Goal: Transaction & Acquisition: Purchase product/service

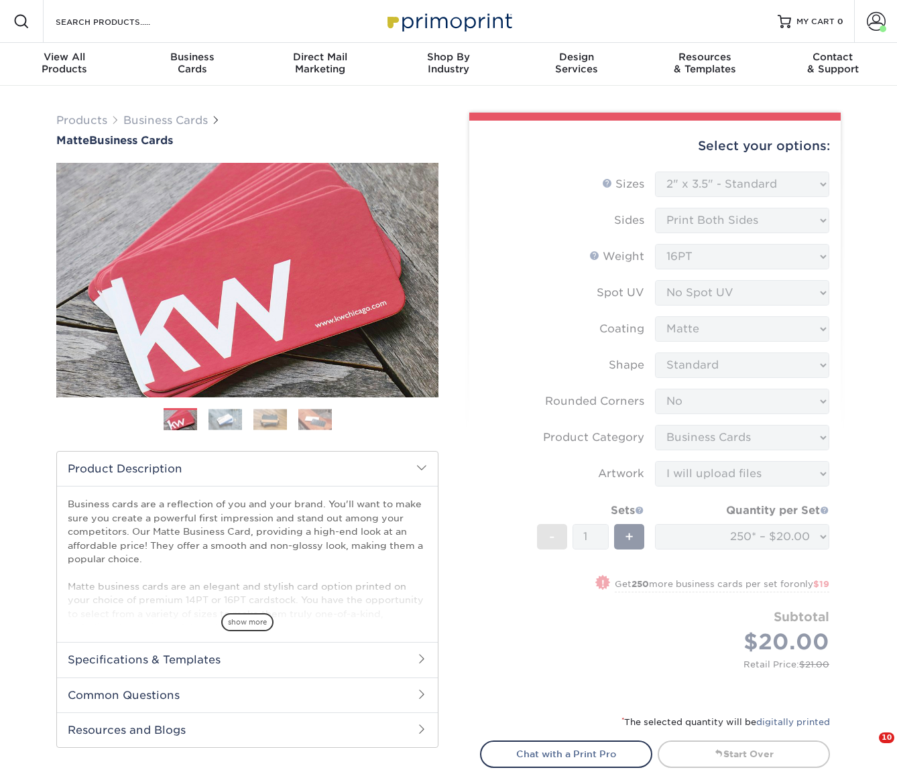
select select "2.00x3.50"
select select "0"
select select "3b5148f1-0588-4f88-a218-97bcfdce65c1"
select select "upload"
select select "250* – $20.00"
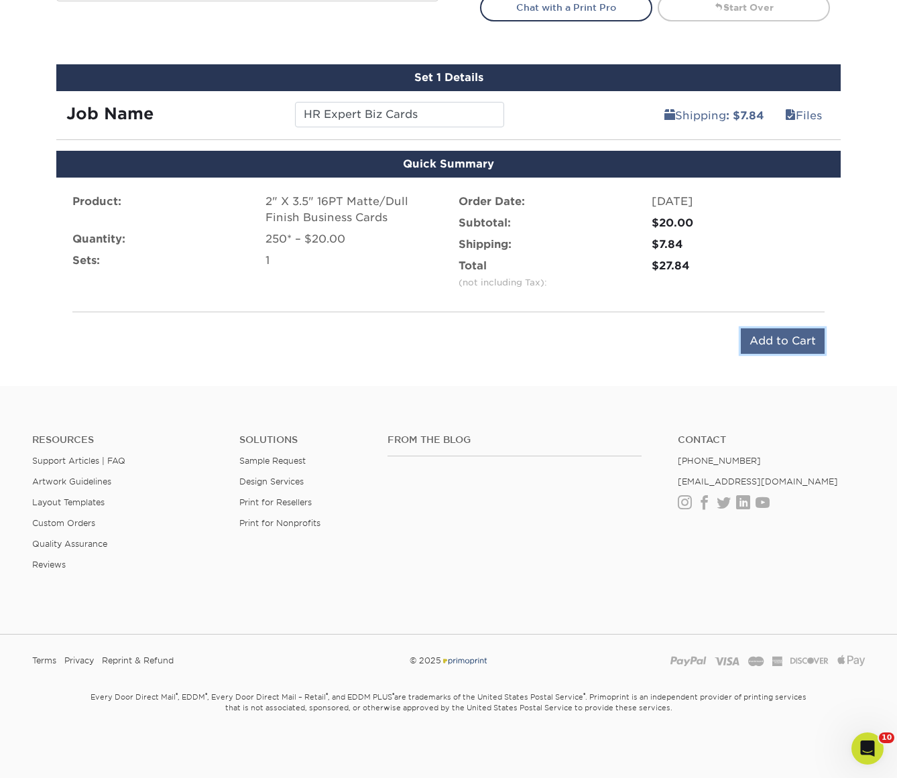
click at [790, 339] on input "Add to Cart" at bounding box center [783, 341] width 84 height 25
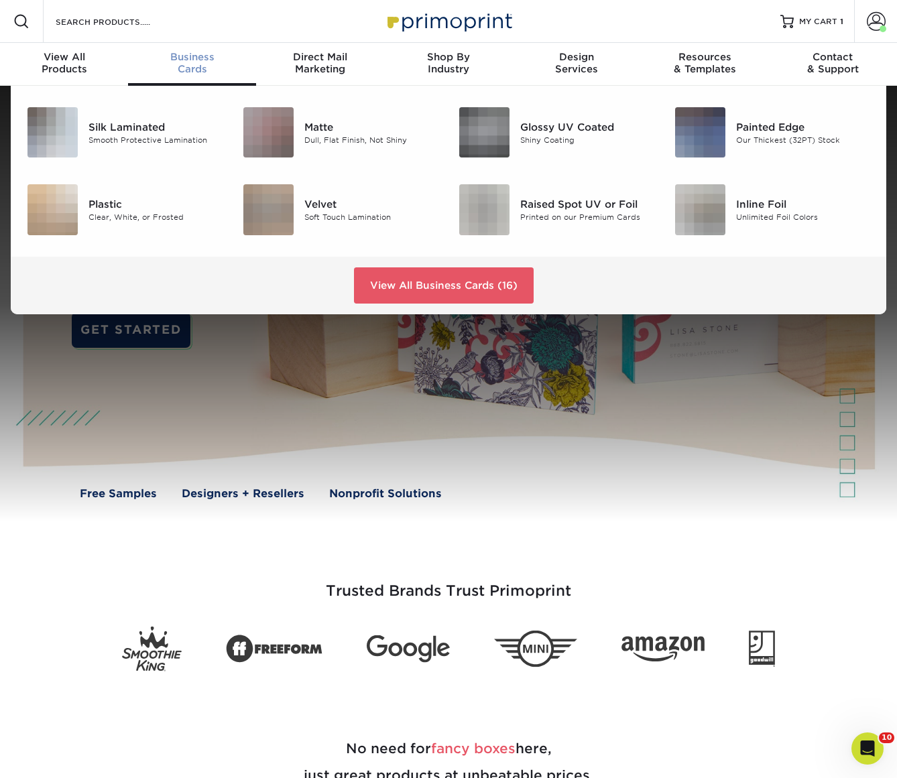
click at [213, 48] on link "Business Cards" at bounding box center [192, 64] width 128 height 43
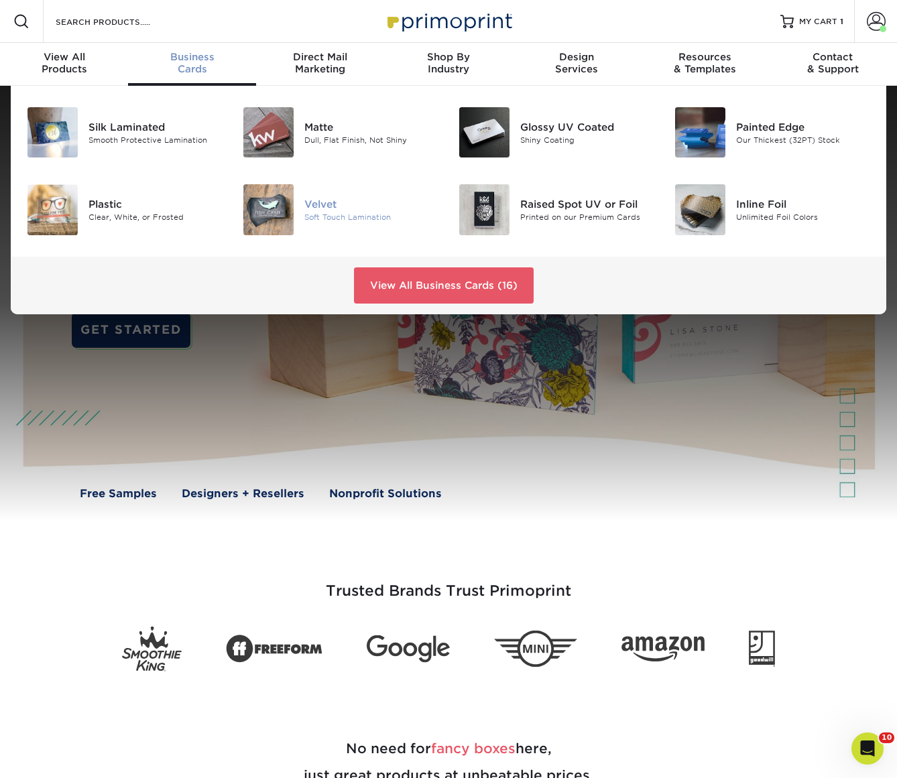
click at [364, 216] on div "Soft Touch Lamination" at bounding box center [371, 217] width 134 height 11
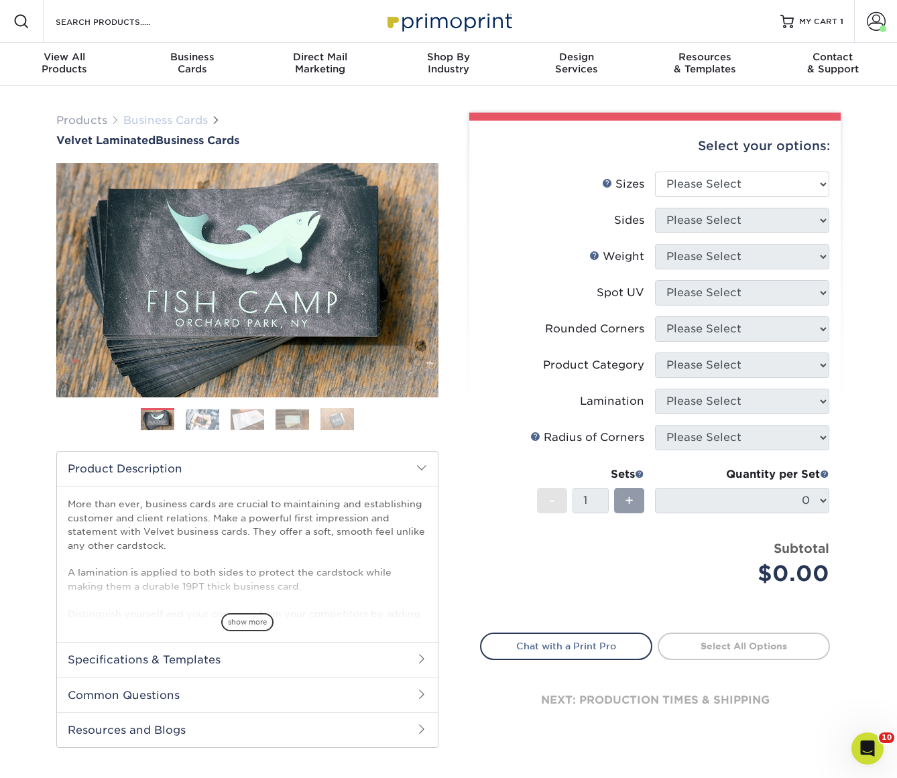
click at [169, 121] on link "Business Cards" at bounding box center [165, 120] width 84 height 13
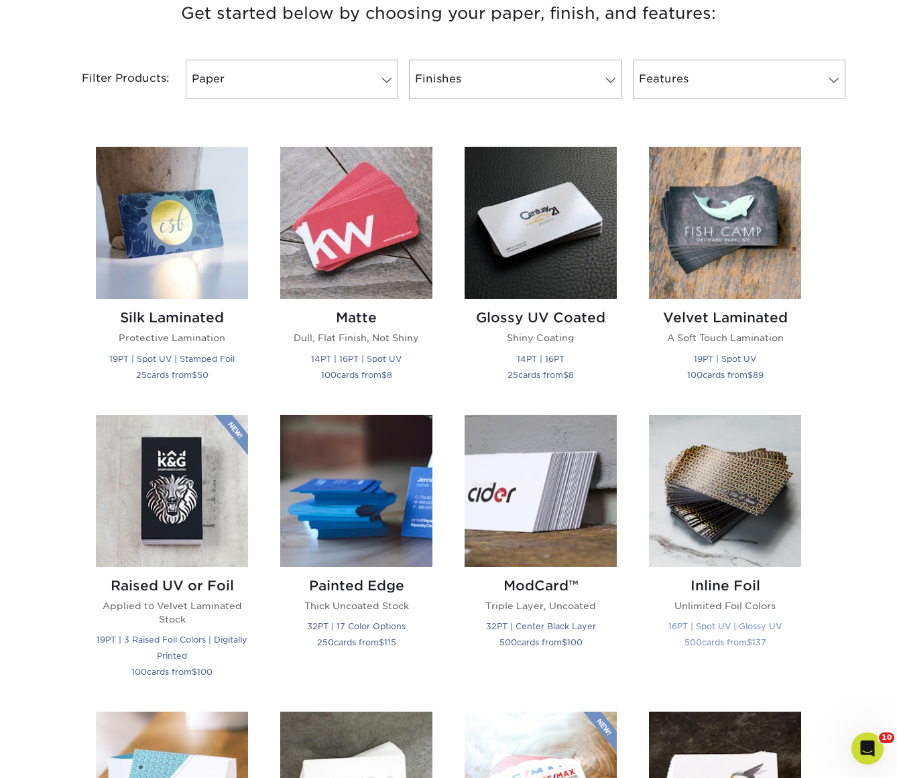
click at [713, 467] on img at bounding box center [725, 491] width 152 height 152
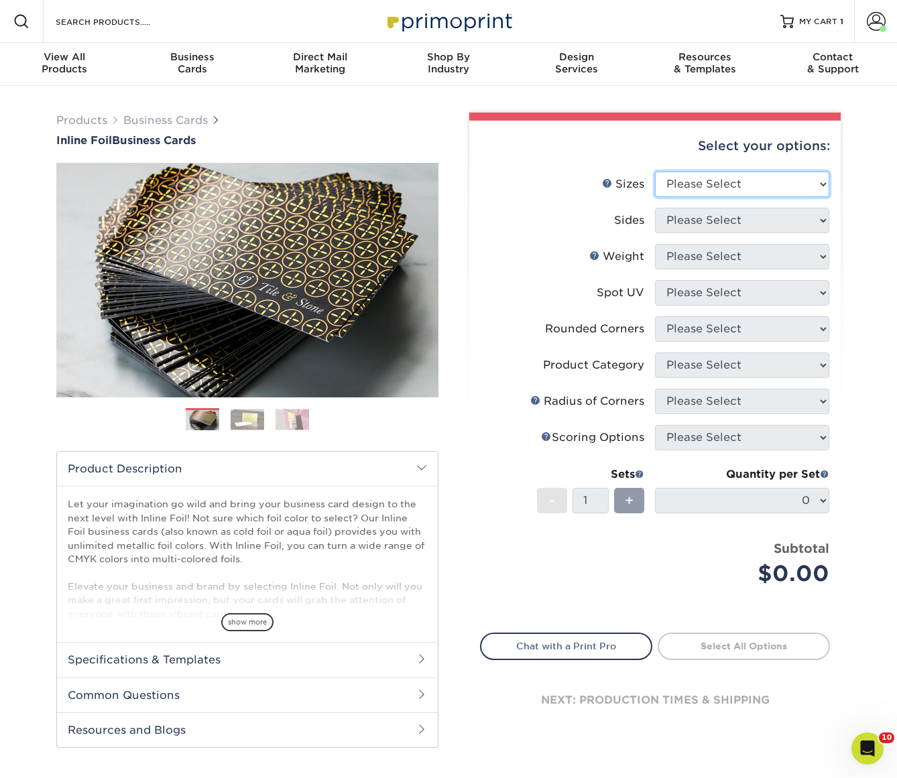
click at [697, 184] on select "Please Select 1.5" x 3.5" - Mini 1.75" x 3.5" - Mini 2" x 2" - Square 2" x 3" -…" at bounding box center [742, 184] width 174 height 25
select select "2.00x3.50"
click at [655, 172] on select "Please Select 1.5" x 3.5" - Mini 1.75" x 3.5" - Mini 2" x 2" - Square 2" x 3" -…" at bounding box center [742, 184] width 174 height 25
click at [723, 222] on select "Please Select Print Both Sides - Foil Back Only Print Both Sides - Foil Both Si…" at bounding box center [742, 220] width 174 height 25
select select "34527644-b4fd-4ffb-9092-1318eefcd9d9"
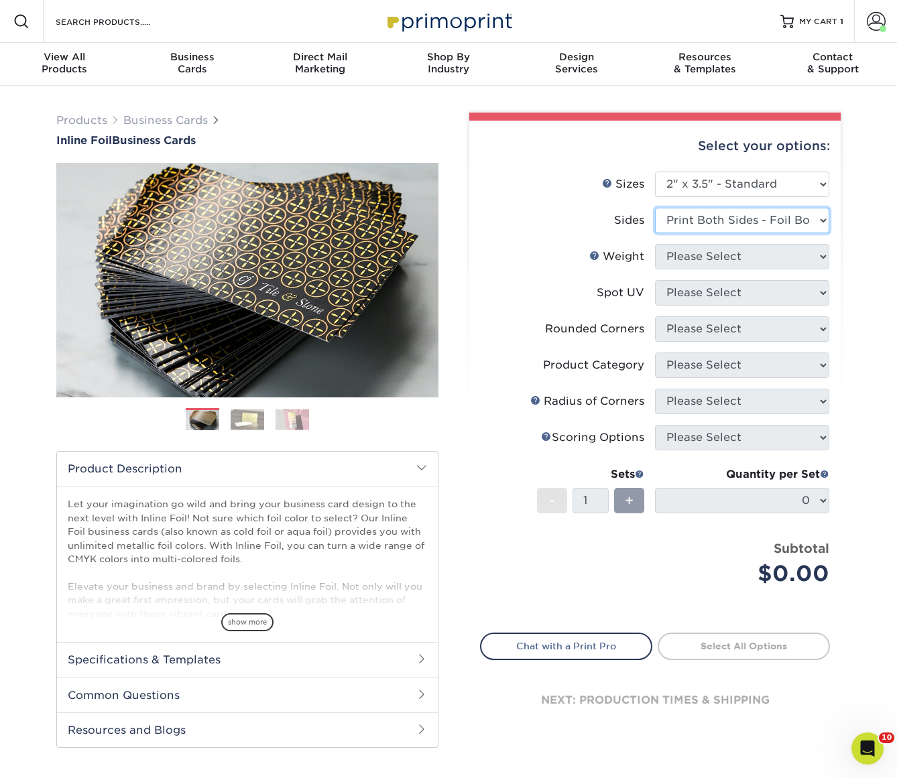
click at [655, 208] on select "Please Select Print Both Sides - Foil Back Only Print Both Sides - Foil Both Si…" at bounding box center [742, 220] width 174 height 25
click at [727, 261] on select "Please Select 16PT" at bounding box center [742, 256] width 174 height 25
select select "16PT"
click at [655, 244] on select "Please Select 16PT" at bounding box center [742, 256] width 174 height 25
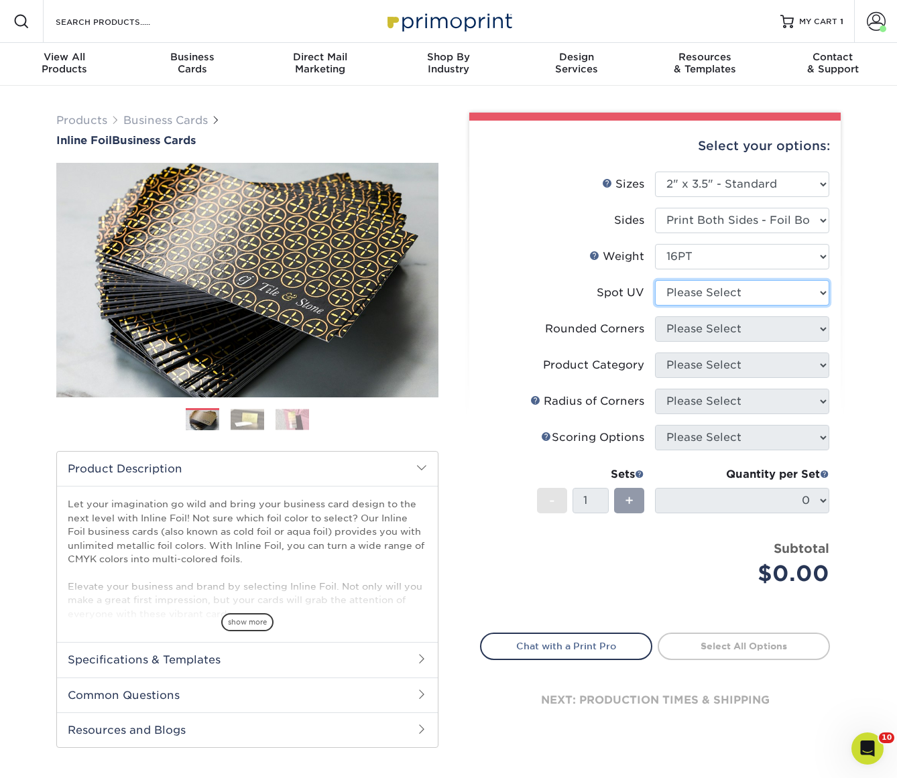
click at [738, 296] on select "Please Select No Spot UV Front and Back (Both Sides) Front Only Back Only" at bounding box center [742, 292] width 174 height 25
select select "3"
click at [655, 280] on select "Please Select No Spot UV Front and Back (Both Sides) Front Only Back Only" at bounding box center [742, 292] width 174 height 25
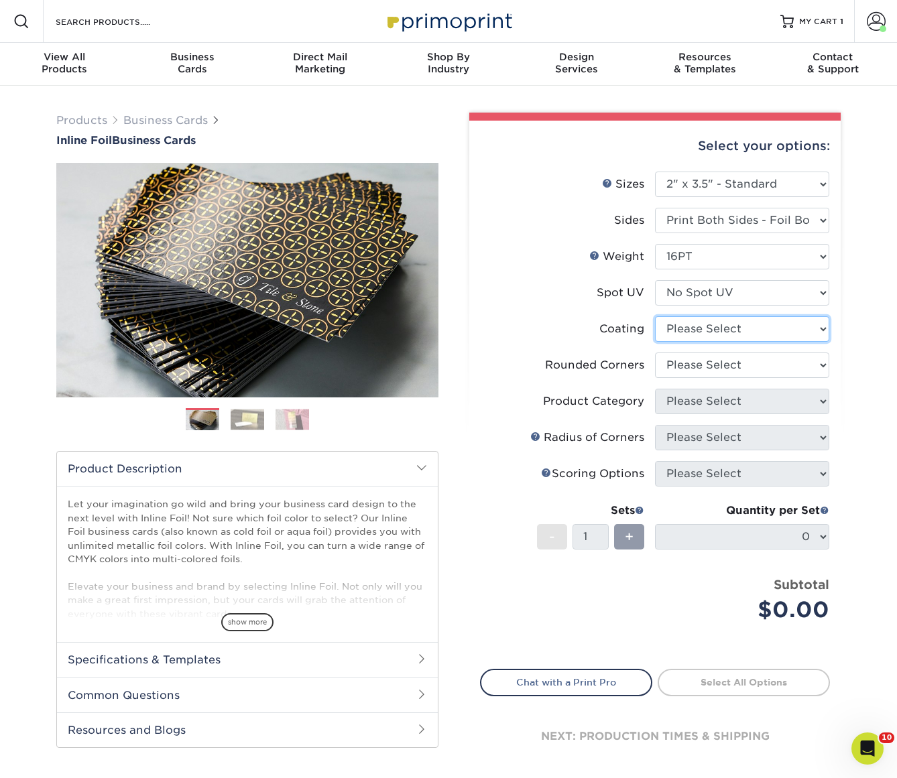
click at [741, 330] on select at bounding box center [742, 328] width 174 height 25
select select "3e7618de-abca-4bda-9f97-8b9129e913d8"
click at [655, 316] on select at bounding box center [742, 328] width 174 height 25
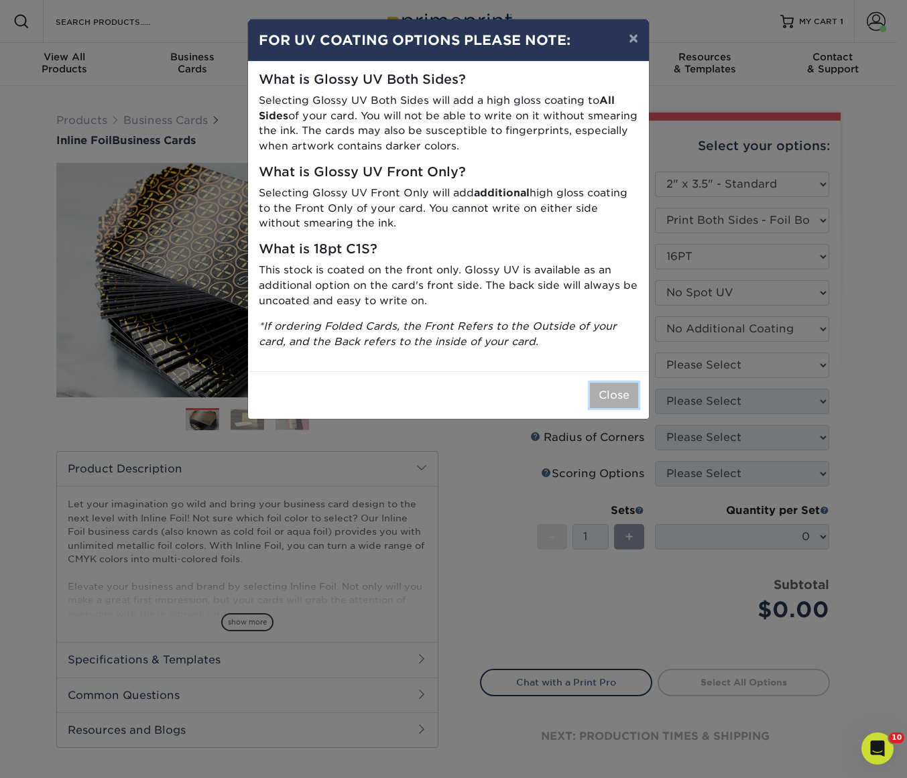
click at [626, 391] on button "Close" at bounding box center [614, 395] width 48 height 25
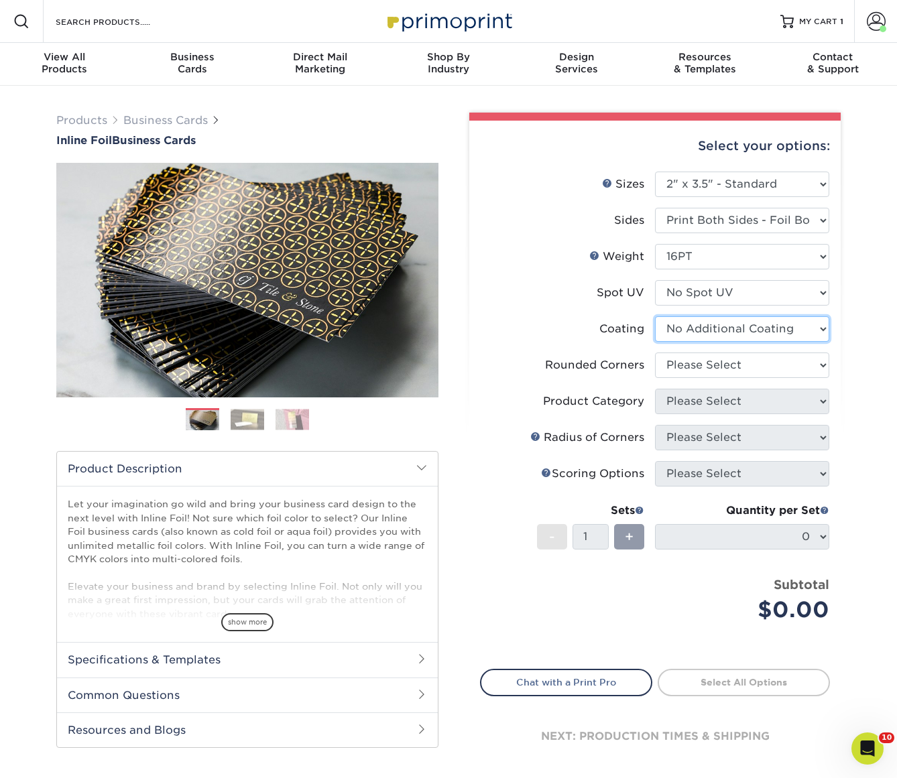
click at [701, 337] on select at bounding box center [742, 328] width 174 height 25
click at [703, 369] on select "Please Select Yes - Round 2 Corners Yes - Round 4 Corners No" at bounding box center [742, 365] width 174 height 25
select select "0"
click at [655, 353] on select "Please Select Yes - Round 2 Corners Yes - Round 4 Corners No" at bounding box center [742, 365] width 174 height 25
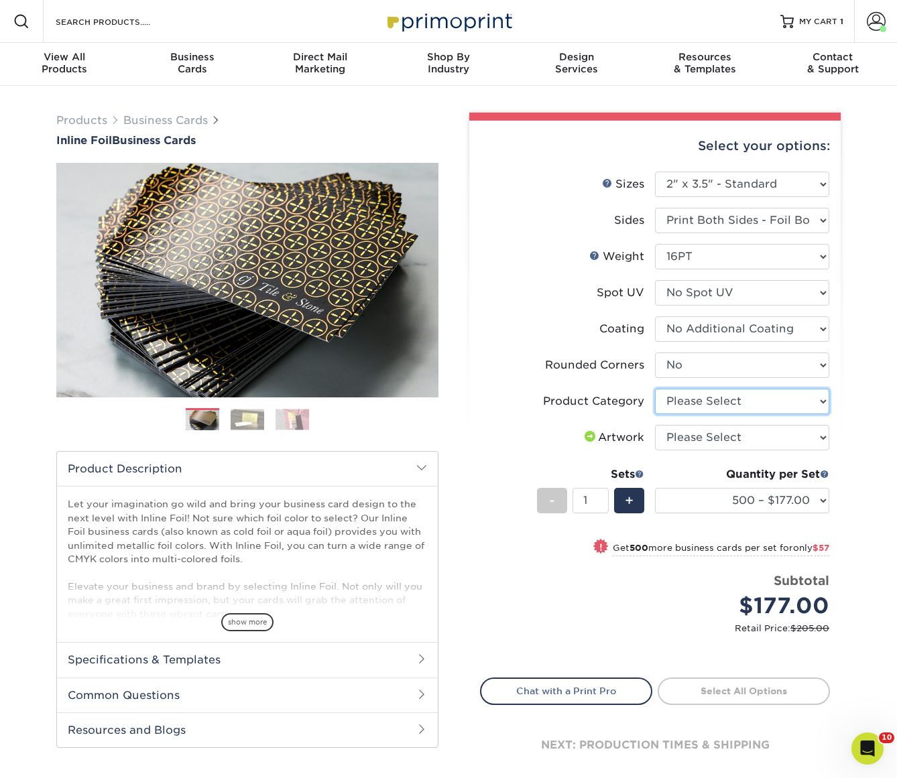
click at [711, 391] on select "Please Select Business Cards" at bounding box center [742, 401] width 174 height 25
select select "3b5148f1-0588-4f88-a218-97bcfdce65c1"
click at [655, 389] on select "Please Select Business Cards" at bounding box center [742, 401] width 174 height 25
click at [713, 438] on select "Please Select I will upload files I need a design - $100" at bounding box center [742, 437] width 174 height 25
select select "upload"
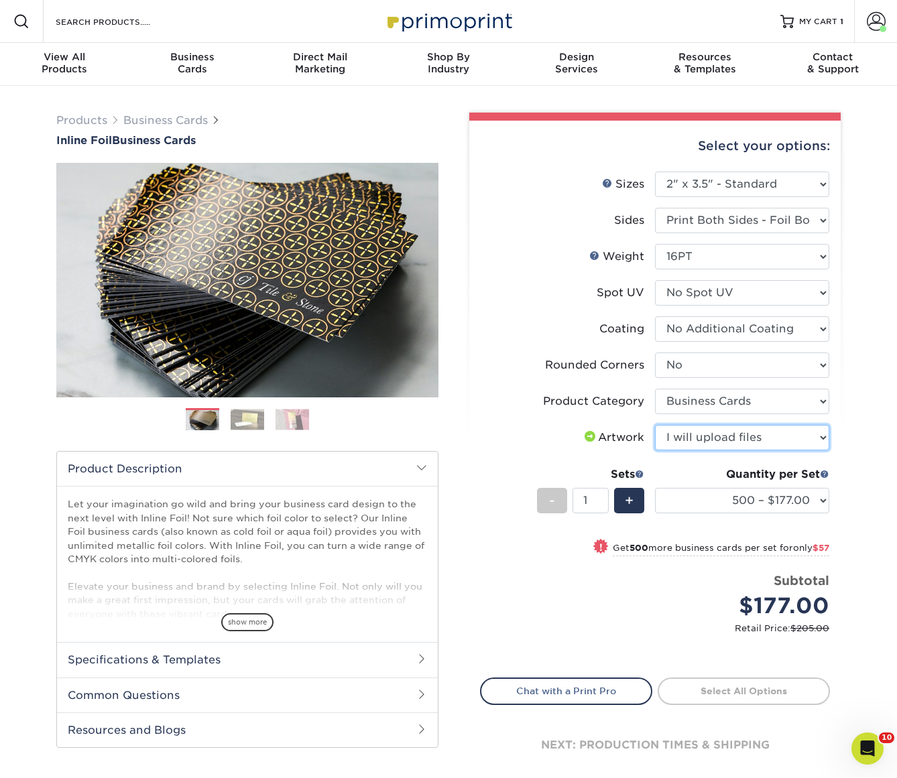
click at [655, 425] on select "Please Select I will upload files I need a design - $100" at bounding box center [742, 437] width 174 height 25
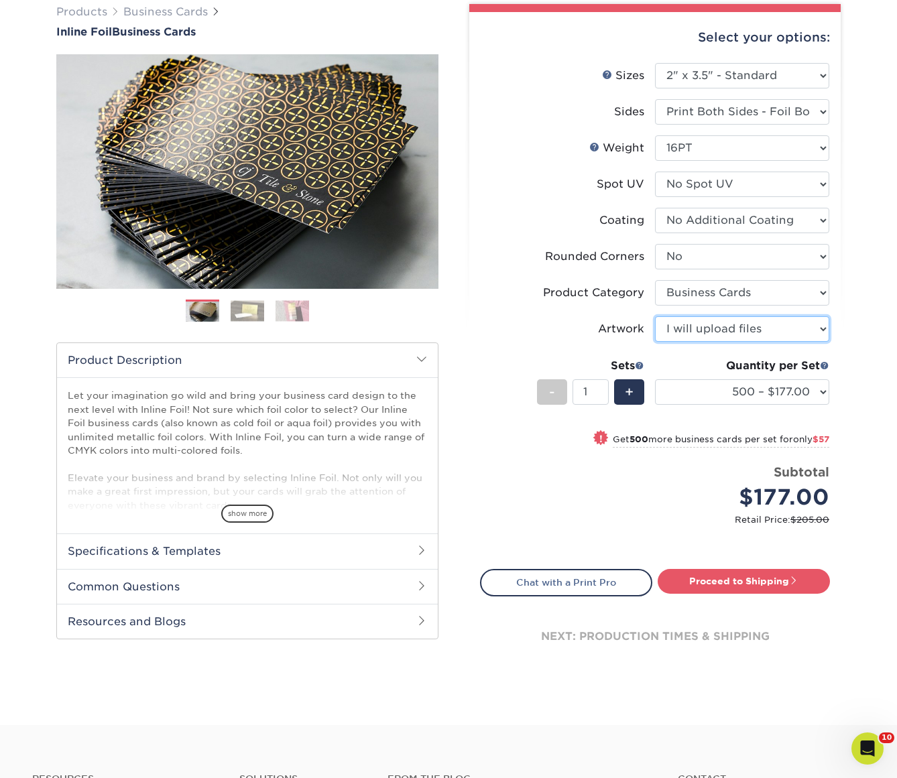
scroll to position [137, 0]
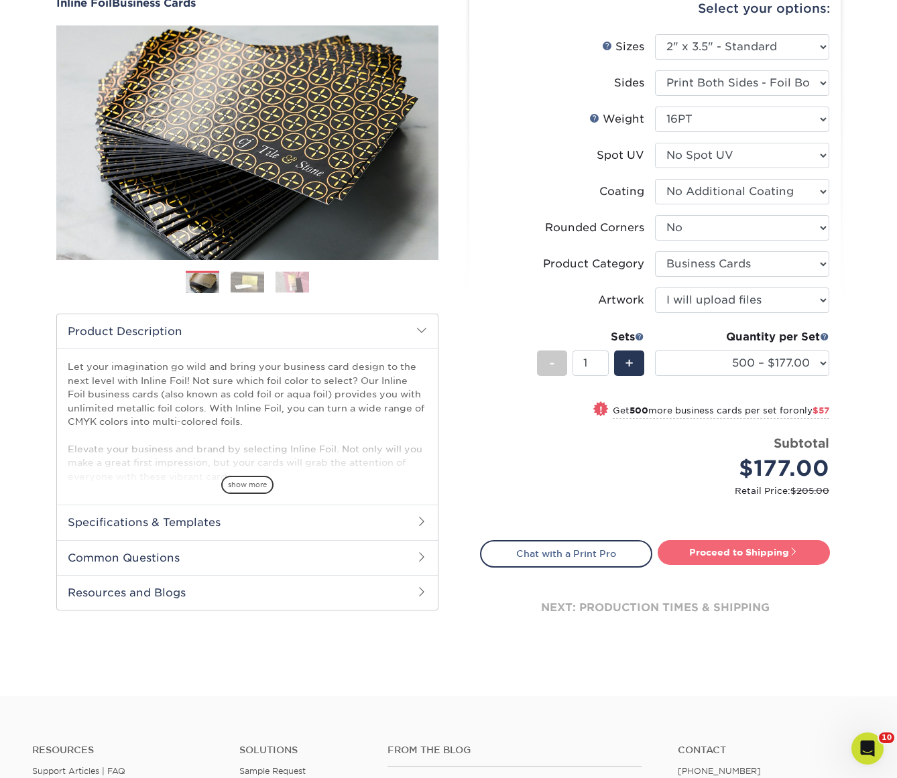
click at [724, 560] on link "Proceed to Shipping" at bounding box center [744, 552] width 172 height 24
type input "Set 1"
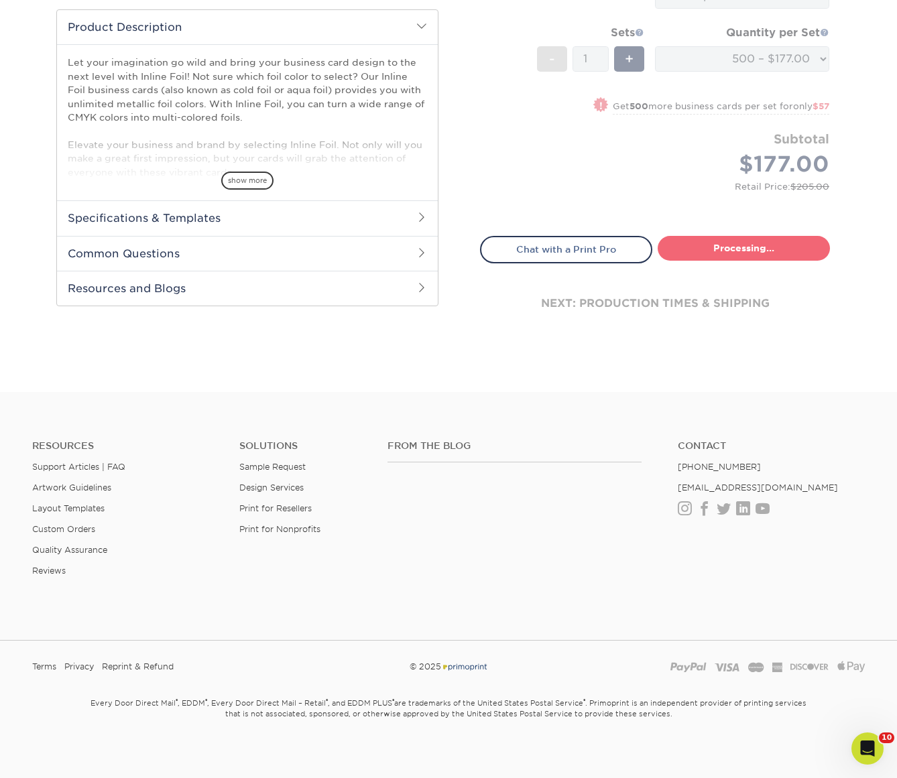
select select "468c7363-c245-42b7-918f-84c577e78dca"
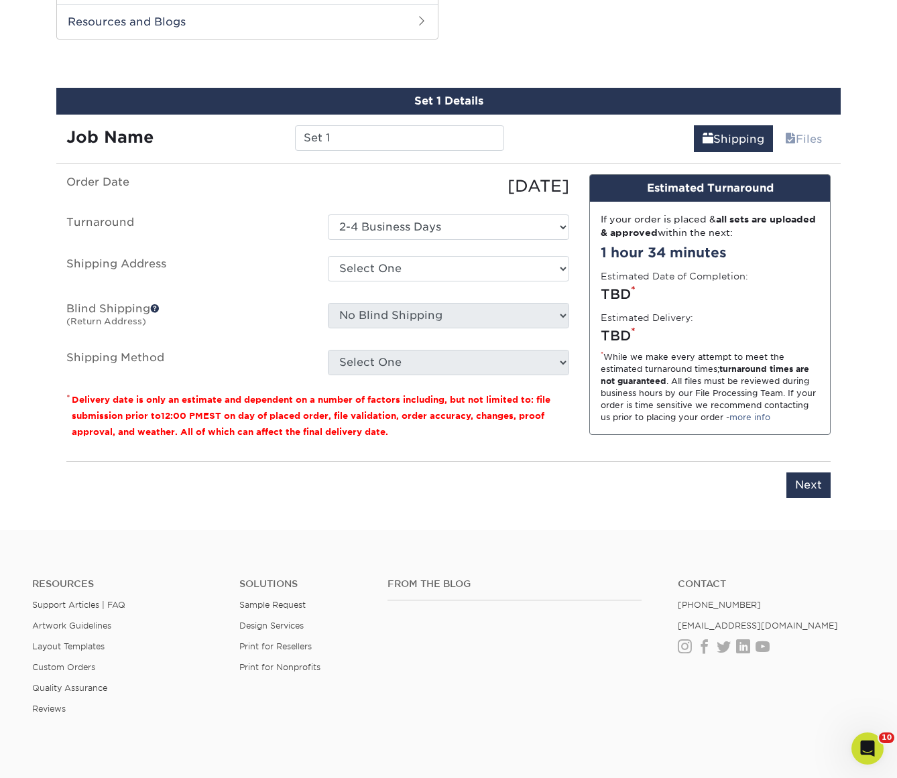
scroll to position [715, 0]
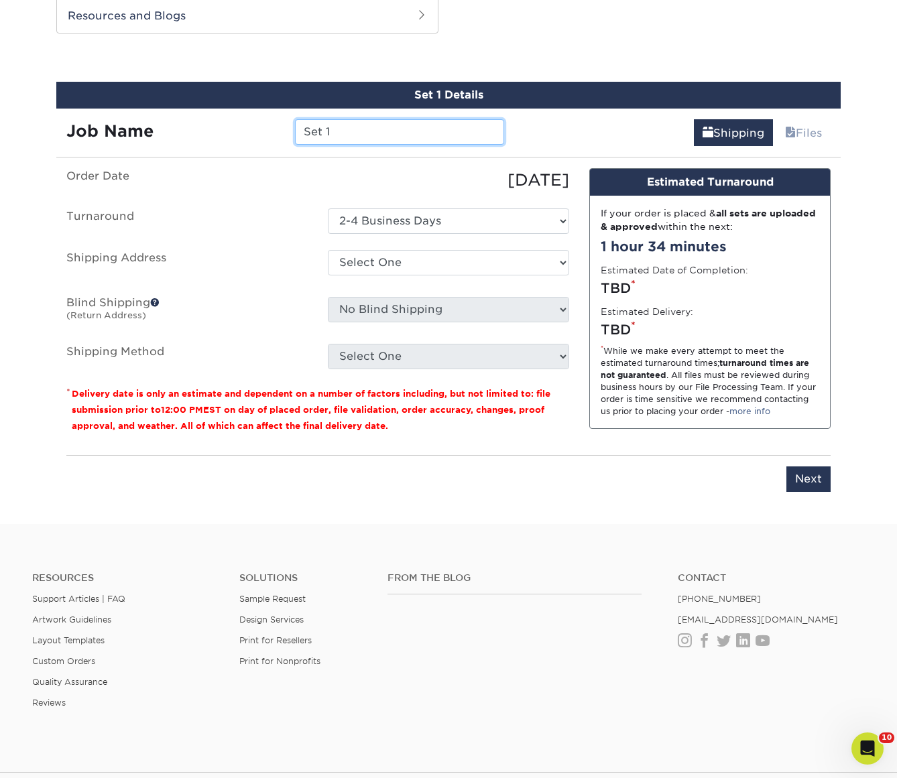
click at [348, 129] on input "Set 1" at bounding box center [399, 131] width 208 height 25
type input "Firesafe Biz Cards"
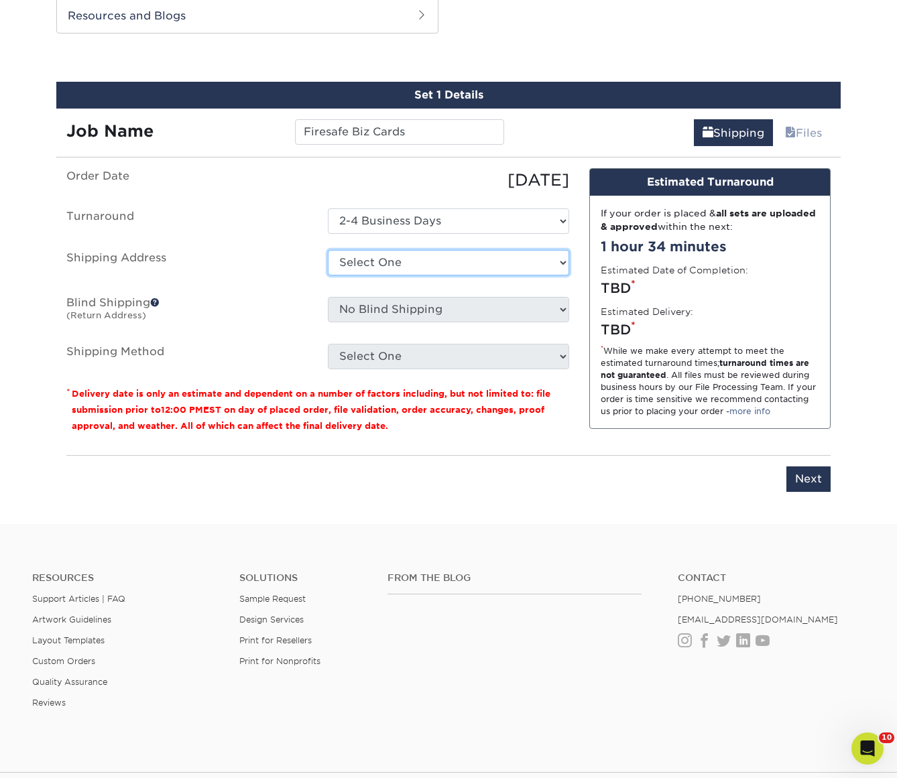
click at [406, 259] on select "Select One All Star Window Coverings [GEOGRAPHIC_DATA] [US_STATE] Olives [US_ST…" at bounding box center [448, 262] width 241 height 25
select select "252676"
